Goal: Information Seeking & Learning: Learn about a topic

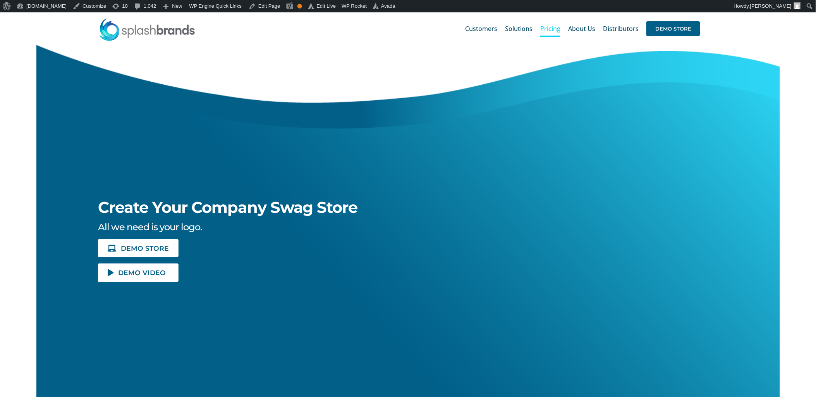
drag, startPoint x: 0, startPoint y: 0, endPoint x: 552, endPoint y: 33, distance: 553.2
click at [552, 33] on link "Pricing" at bounding box center [550, 28] width 20 height 25
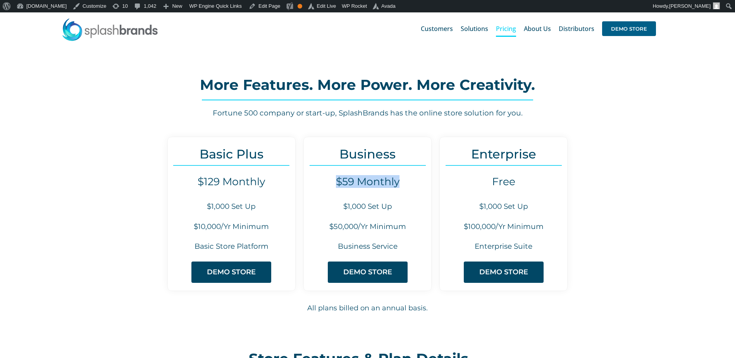
drag, startPoint x: 336, startPoint y: 184, endPoint x: 399, endPoint y: 182, distance: 63.2
click at [399, 182] on h4 "$59 Monthly" at bounding box center [367, 181] width 127 height 12
drag, startPoint x: 399, startPoint y: 182, endPoint x: 399, endPoint y: 190, distance: 8.1
click at [399, 191] on div "Business $59 Monthly $1,000 Set Up $50,000/Yr Minimum Business Service DEMO STO…" at bounding box center [367, 214] width 128 height 154
